Goal: Information Seeking & Learning: Learn about a topic

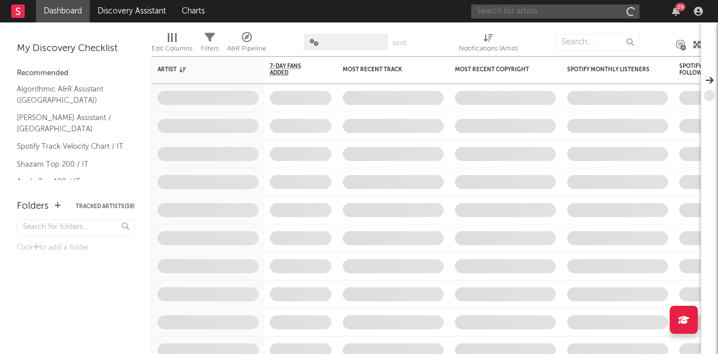
click at [559, 10] on input "text" at bounding box center [555, 11] width 168 height 14
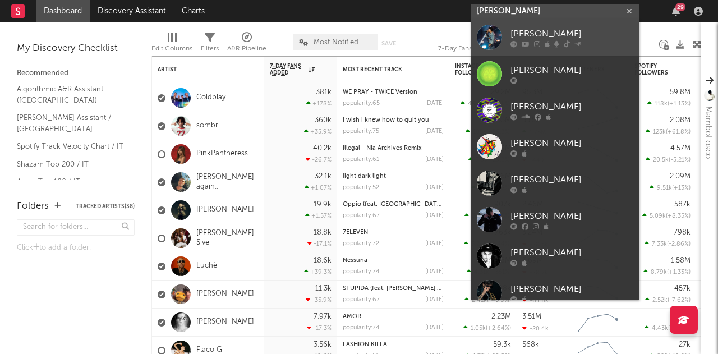
type input "[PERSON_NAME]"
click at [537, 30] on div "[PERSON_NAME]" at bounding box center [571, 33] width 123 height 13
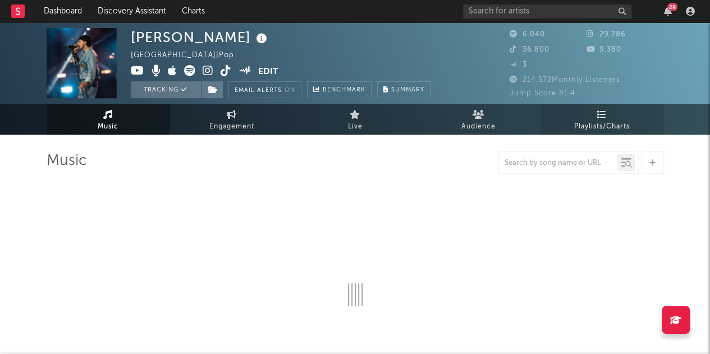
select select "6m"
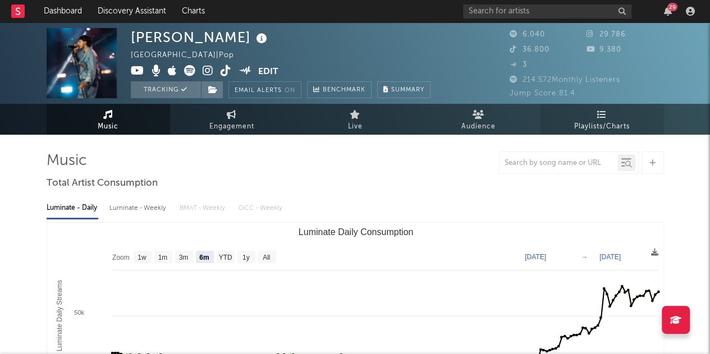
click at [591, 128] on span "Playlists/Charts" at bounding box center [602, 126] width 56 height 13
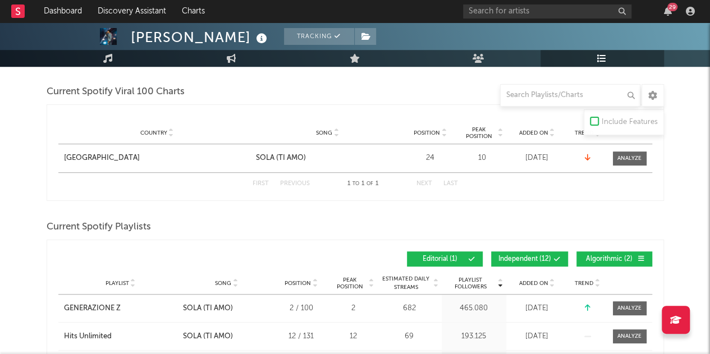
scroll to position [306, 0]
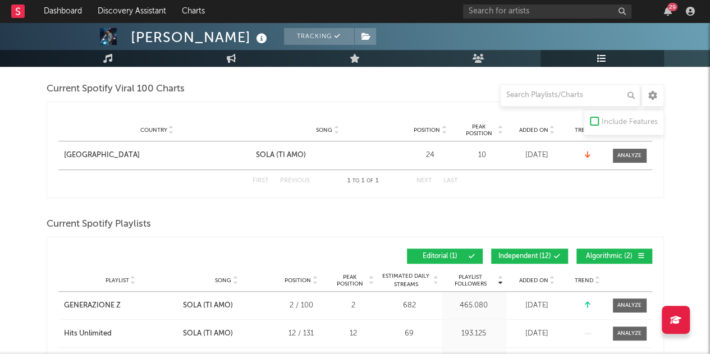
click at [531, 249] on button "Independent ( 12 )" at bounding box center [529, 256] width 77 height 15
click at [595, 254] on span "Algorithmic ( 2 )" at bounding box center [609, 256] width 52 height 7
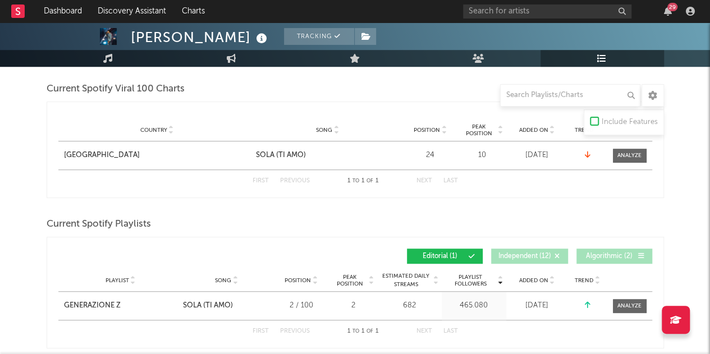
click at [534, 281] on div "Added On" at bounding box center [537, 280] width 56 height 8
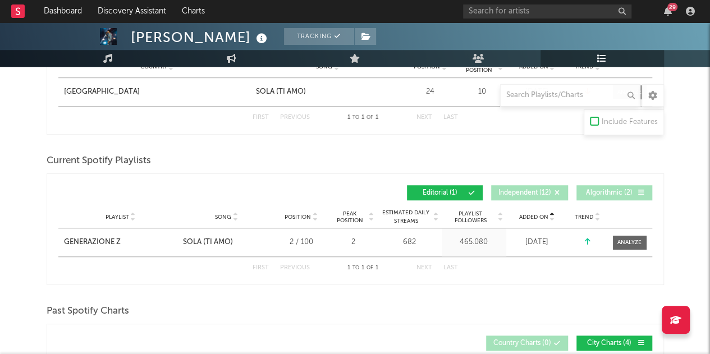
scroll to position [375, 0]
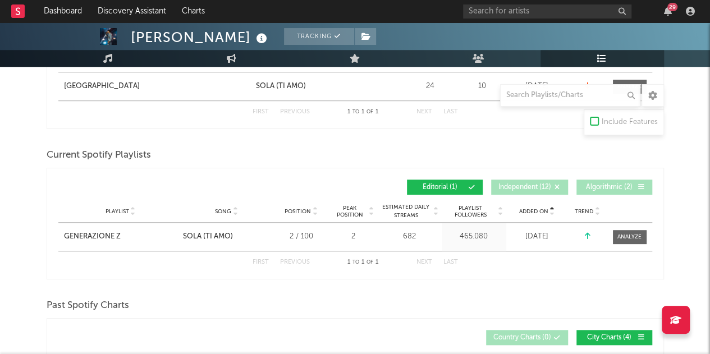
click at [535, 184] on span "Independent ( 12 )" at bounding box center [524, 187] width 53 height 7
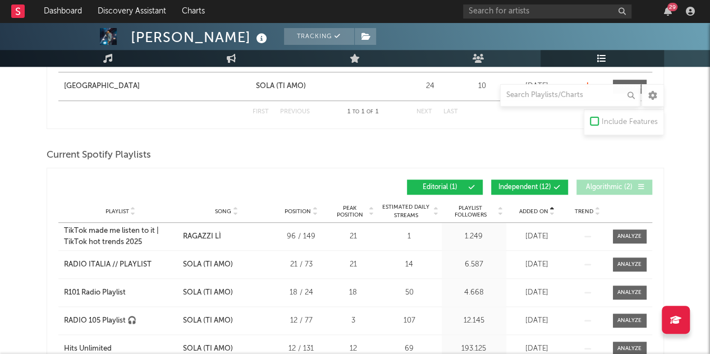
click at [558, 195] on div "Added On Playlist Song Position Peak Position Playlist Followers Added On Trend…" at bounding box center [355, 187] width 594 height 26
click at [548, 180] on button "Independent ( 12 )" at bounding box center [529, 187] width 77 height 15
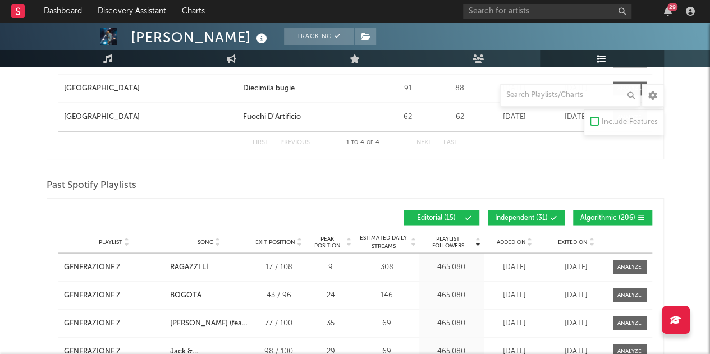
scroll to position [954, 0]
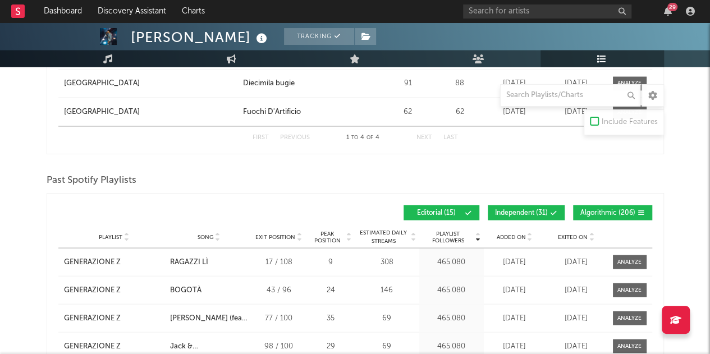
click at [548, 206] on button "Independent ( 31 )" at bounding box center [525, 212] width 77 height 15
click at [600, 205] on button "Algorithmic ( 206 )" at bounding box center [612, 212] width 79 height 15
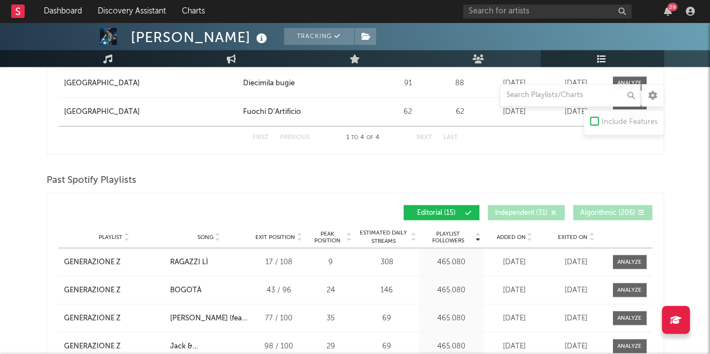
click at [521, 233] on span "Added On" at bounding box center [510, 236] width 29 height 7
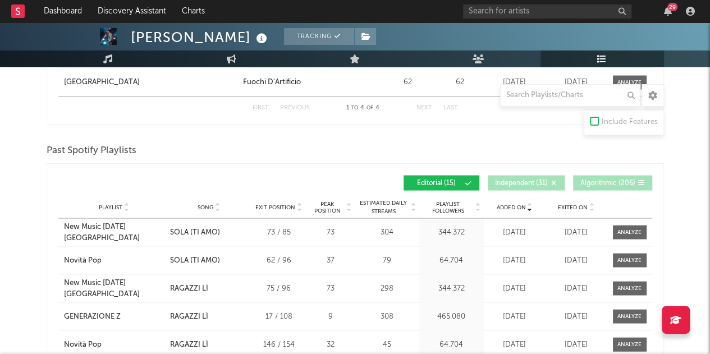
scroll to position [983, 0]
